Goal: Information Seeking & Learning: Check status

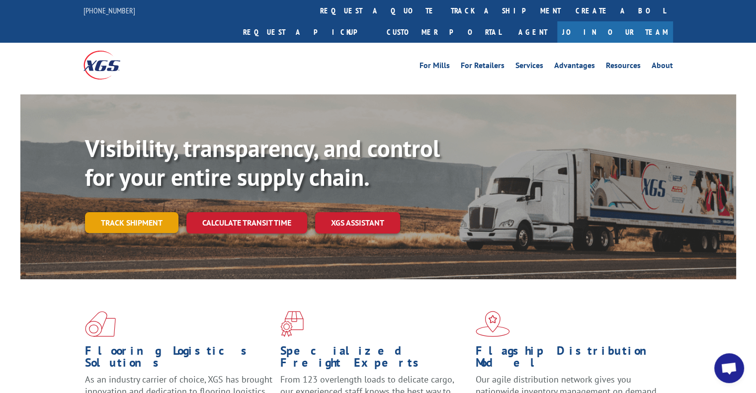
click at [150, 212] on link "Track shipment" at bounding box center [131, 222] width 93 height 21
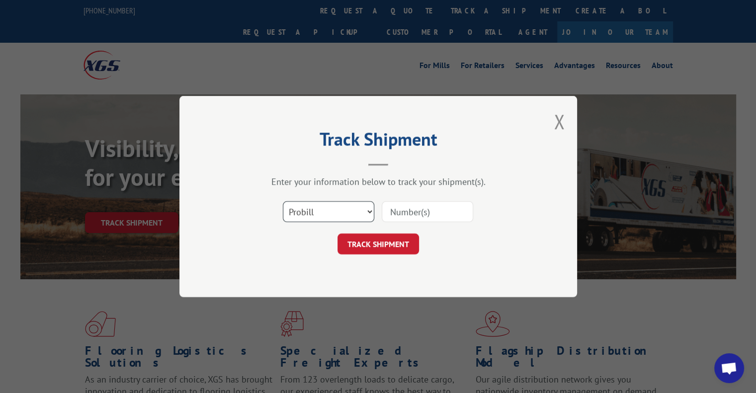
click at [369, 210] on select "Select category... Probill BOL PO" at bounding box center [328, 211] width 91 height 21
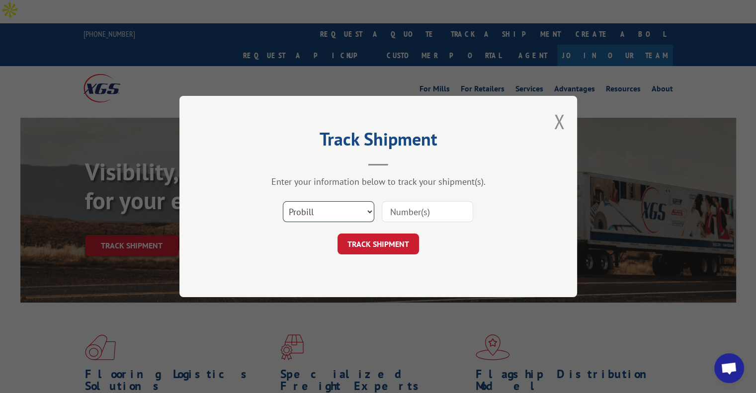
select select "bol"
click at [283, 201] on select "Select category... Probill BOL PO" at bounding box center [328, 211] width 91 height 21
click at [406, 212] on input at bounding box center [427, 211] width 91 height 21
type input "6002884"
click at [395, 245] on button "TRACK SHIPMENT" at bounding box center [377, 243] width 81 height 21
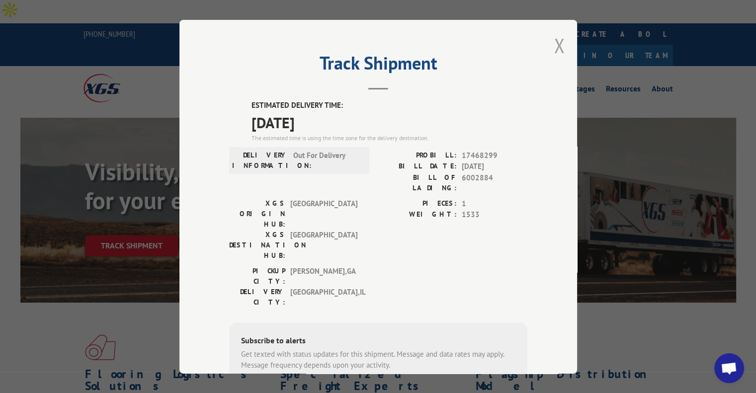
click at [553, 41] on button "Close modal" at bounding box center [558, 45] width 11 height 26
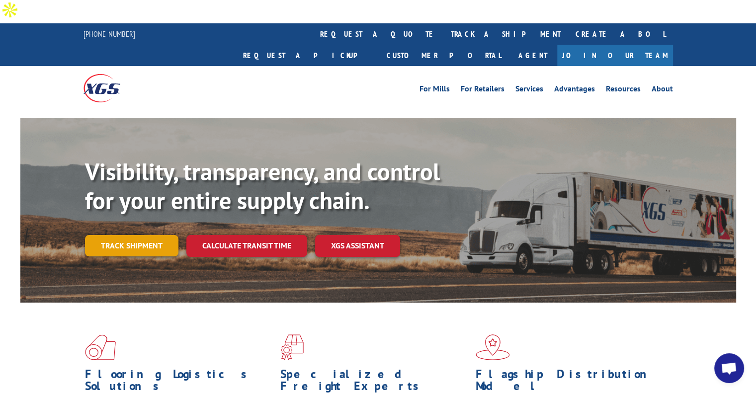
click at [126, 235] on link "Track shipment" at bounding box center [131, 245] width 93 height 21
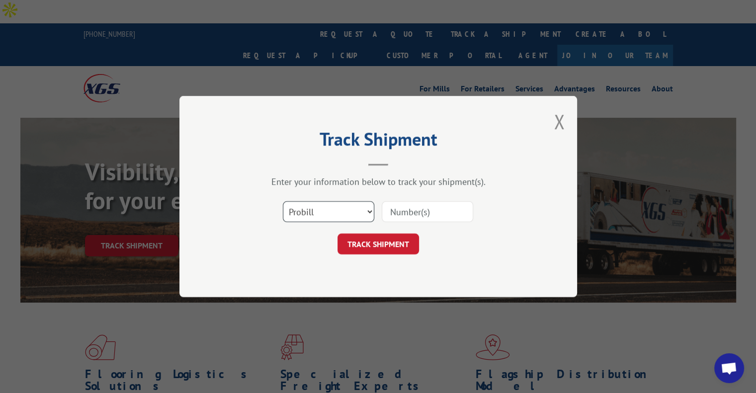
click at [370, 209] on select "Select category... Probill BOL PO" at bounding box center [328, 211] width 91 height 21
select select "bol"
click at [283, 201] on select "Select category... Probill BOL PO" at bounding box center [328, 211] width 91 height 21
paste input "6015386"
type input "6015386"
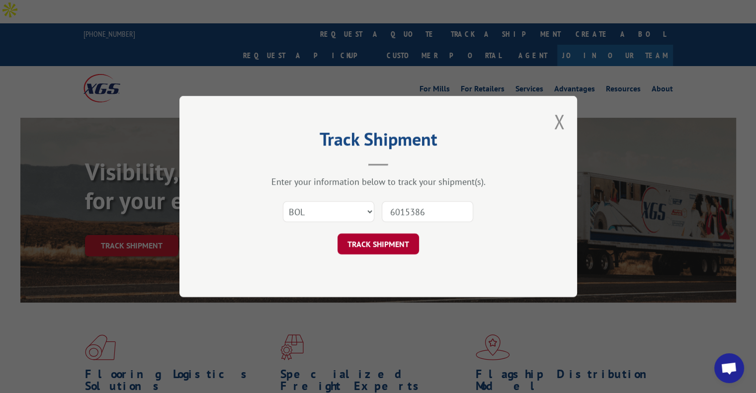
click at [374, 242] on button "TRACK SHIPMENT" at bounding box center [377, 243] width 81 height 21
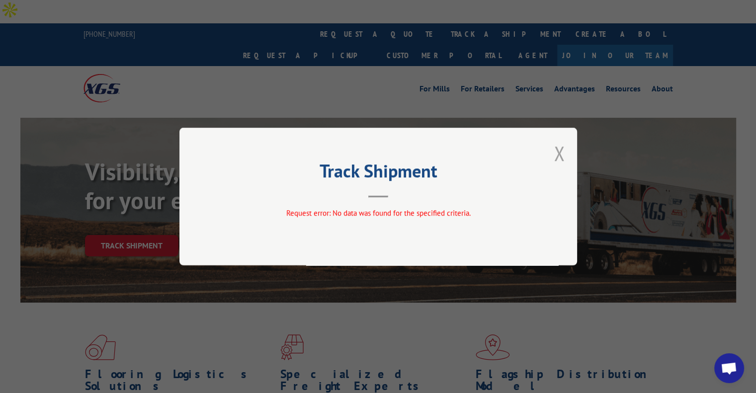
click at [560, 151] on button "Close modal" at bounding box center [558, 153] width 11 height 26
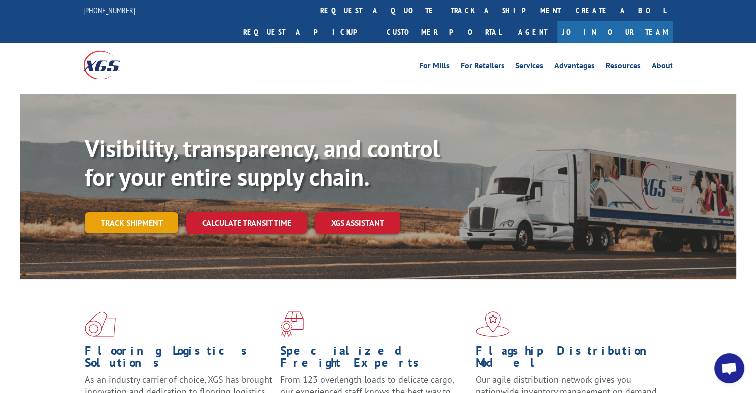
click at [157, 212] on link "Track shipment" at bounding box center [131, 222] width 93 height 21
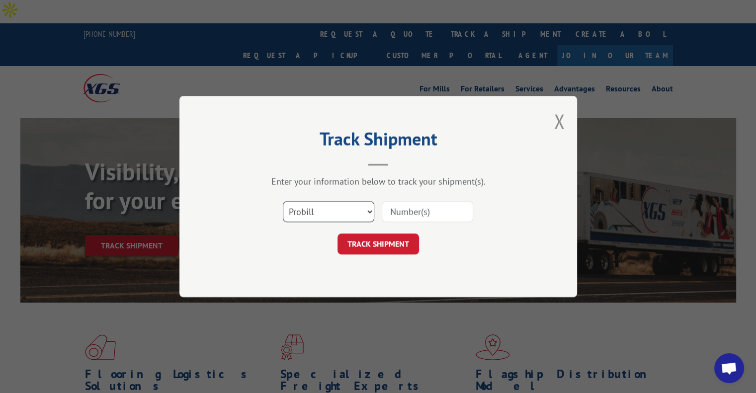
click at [371, 210] on select "Select category... Probill BOL PO" at bounding box center [328, 211] width 91 height 21
select select "bol"
click at [283, 201] on select "Select category... Probill BOL PO" at bounding box center [328, 211] width 91 height 21
paste input "6015386"
type input "6015386"
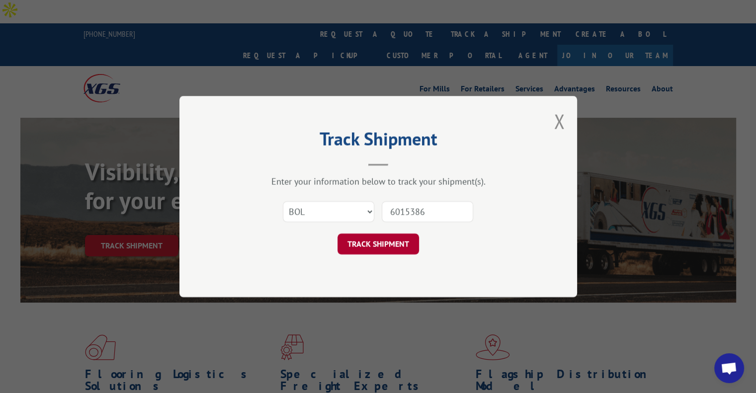
click at [376, 242] on button "TRACK SHIPMENT" at bounding box center [377, 243] width 81 height 21
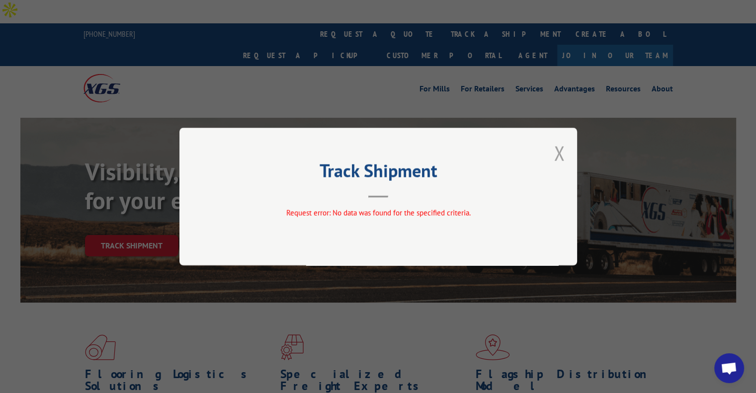
click at [558, 151] on button "Close modal" at bounding box center [558, 153] width 11 height 26
